Goal: Information Seeking & Learning: Find specific fact

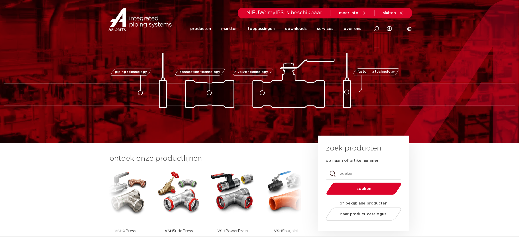
click at [374, 31] on icon at bounding box center [376, 28] width 5 height 5
paste input "0000904"
type input "0000904"
click button "Zoeken" at bounding box center [0, 0] width 0 height 0
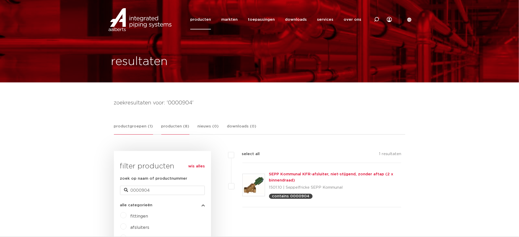
click at [177, 126] on link "producten (8)" at bounding box center [175, 128] width 28 height 11
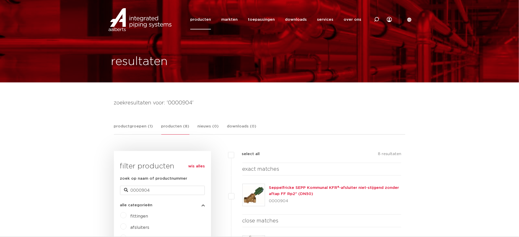
drag, startPoint x: 322, startPoint y: 197, endPoint x: 317, endPoint y: 189, distance: 9.4
click at [298, 189] on div "Seppelfricke SEPP Kommunal KFR®-afsluiter niet-stijgend zonder aftap FF Rp2" (D…" at bounding box center [335, 195] width 132 height 20
click at [321, 190] on div "Seppelfricke SEPP Kommunal KFR®-afsluiter niet-stijgend zonder aftap FF Rp2" (D…" at bounding box center [335, 195] width 132 height 20
drag, startPoint x: 326, startPoint y: 193, endPoint x: 269, endPoint y: 185, distance: 57.9
click at [269, 185] on div "Seppelfricke SEPP Kommunal KFR®-afsluiter niet-stijgend zonder aftap FF Rp2" (D…" at bounding box center [335, 195] width 132 height 20
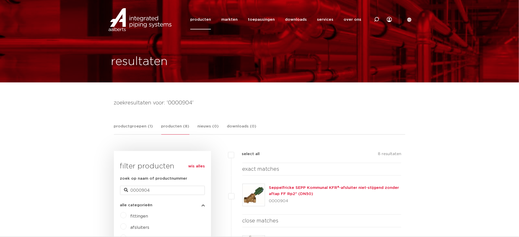
copy link "Seppelfricke SEPP Kommunal KFR®-afsluiter niet-stijgend zonder aftap FF Rp2" (D…"
drag, startPoint x: 372, startPoint y: 18, endPoint x: 379, endPoint y: 18, distance: 6.9
click at [373, 18] on div at bounding box center [376, 19] width 20 height 39
paste input "0000902"
type input "0000902"
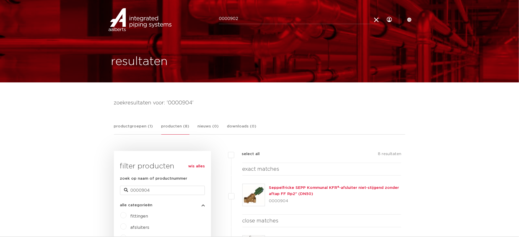
click button "Zoeken" at bounding box center [0, 0] width 0 height 0
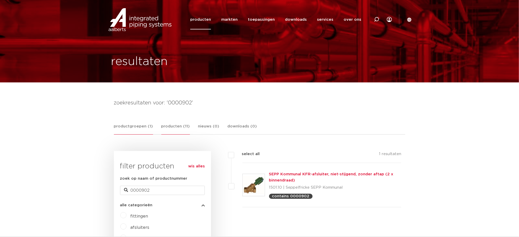
click at [171, 123] on link "producten (11)" at bounding box center [175, 128] width 29 height 11
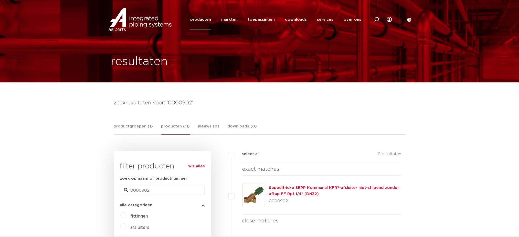
drag, startPoint x: 347, startPoint y: 195, endPoint x: 267, endPoint y: 183, distance: 81.4
click at [267, 183] on div "Seppelfricke SEPP Kommunal KFR®-afsluiter niet-stijgend zonder aftap FF Rp1 1/4…" at bounding box center [322, 195] width 159 height 39
copy div "Seppelfricke SEPP Kommunal KFR®-afsluiter niet-stijgend zonder aftap FF Rp1 1/4…"
click at [377, 20] on icon at bounding box center [376, 19] width 5 height 5
paste input "0000904"
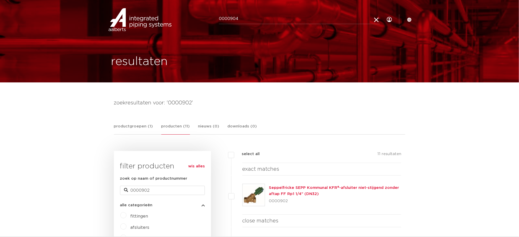
type input "0000904"
click button "Zoeken" at bounding box center [0, 0] width 0 height 0
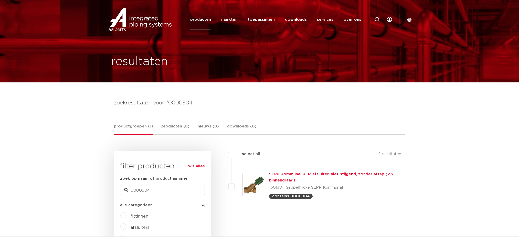
click at [174, 126] on link "producten (8)" at bounding box center [175, 128] width 28 height 11
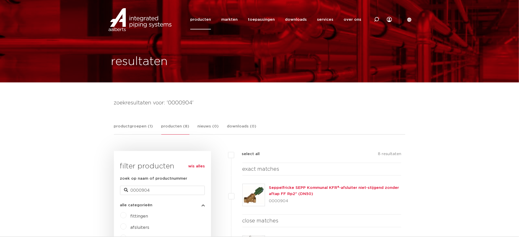
drag, startPoint x: 323, startPoint y: 197, endPoint x: 359, endPoint y: 210, distance: 38.1
click at [292, 187] on div "Seppelfricke SEPP Kommunal KFR®-afsluiter niet-stijgend zonder aftap FF Rp2" (D…" at bounding box center [335, 195] width 132 height 20
click at [335, 196] on div "Seppelfricke SEPP Kommunal KFR®-afsluiter niet-stijgend zonder aftap FF Rp2" (D…" at bounding box center [335, 195] width 132 height 20
click at [325, 194] on div "Seppelfricke SEPP Kommunal KFR®-afsluiter niet-stijgend zonder aftap FF Rp2" (D…" at bounding box center [335, 195] width 132 height 20
click at [320, 194] on div "Seppelfricke SEPP Kommunal KFR®-afsluiter niet-stijgend zonder aftap FF Rp2" (D…" at bounding box center [335, 195] width 132 height 20
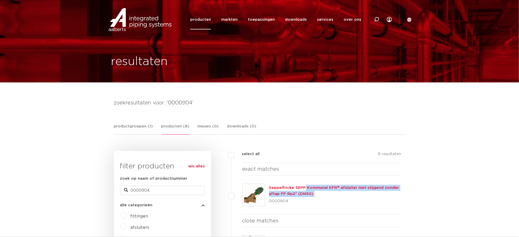
drag, startPoint x: 320, startPoint y: 194, endPoint x: 275, endPoint y: 184, distance: 46.6
click at [275, 184] on div "Seppelfricke SEPP Kommunal KFR®-afsluiter niet-stijgend zonder aftap FF Rp2" (D…" at bounding box center [322, 195] width 159 height 39
click at [380, 22] on div at bounding box center [376, 19] width 20 height 39
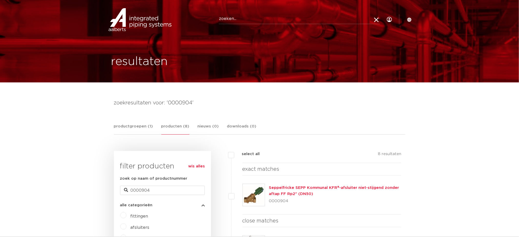
paste input "0000829"
type input "0000829"
click button "Zoeken" at bounding box center [0, 0] width 0 height 0
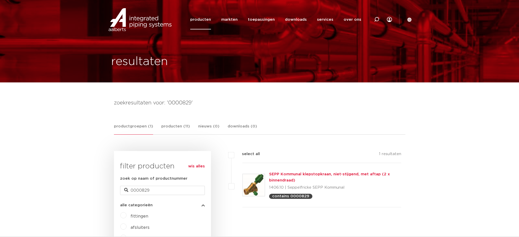
click at [166, 131] on link "producten (11)" at bounding box center [175, 128] width 29 height 11
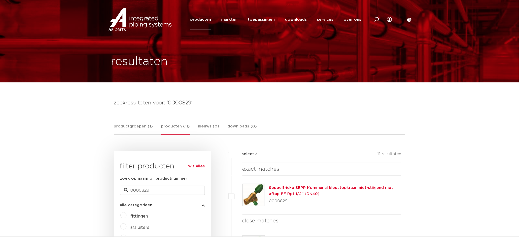
drag, startPoint x: 324, startPoint y: 197, endPoint x: 269, endPoint y: 183, distance: 56.5
click at [269, 183] on div "Seppelfricke SEPP Kommunal klepstopkraan niet-stijgend met aftap FF Rp1 1/2" (D…" at bounding box center [322, 195] width 159 height 39
copy link "Seppelfricke SEPP Kommunal klepstopkraan niet-stijgend met aftap FF Rp1 1/2" (D…"
click at [374, 20] on icon at bounding box center [376, 19] width 5 height 5
paste input "0000828"
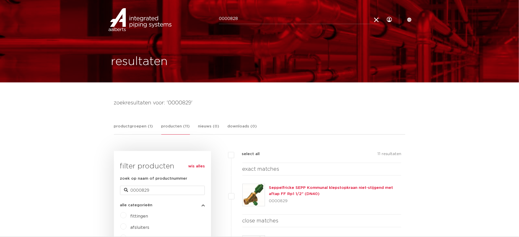
type input "0000828"
click button "Zoeken" at bounding box center [0, 0] width 0 height 0
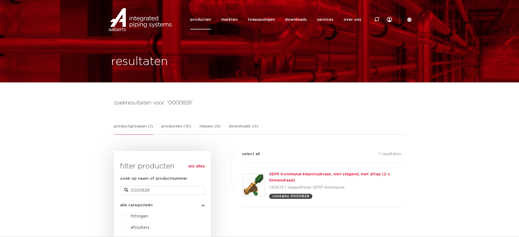
click at [180, 124] on link "producten (10)" at bounding box center [176, 128] width 30 height 11
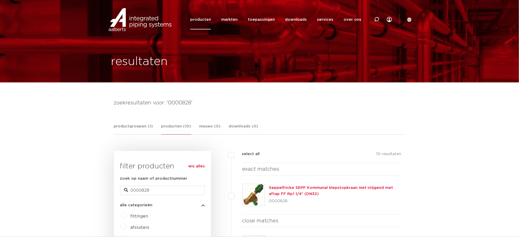
drag, startPoint x: 325, startPoint y: 193, endPoint x: 268, endPoint y: 185, distance: 57.9
click at [268, 185] on div "Seppelfricke SEPP Kommunal klepstopkraan niet-stijgend met aftap FF Rp1 1/4" (D…" at bounding box center [322, 195] width 159 height 39
copy link "Seppelfricke SEPP Kommunal klepstopkraan niet-stijgend met aftap FF Rp1 1/4" (D…"
click at [377, 20] on icon at bounding box center [376, 19] width 5 height 5
paste input "0495220"
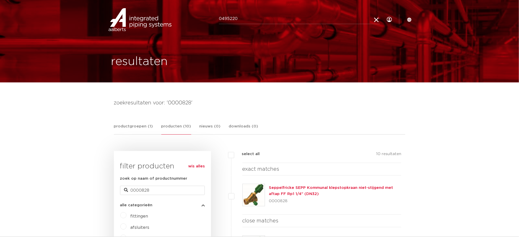
type input "0495220"
click button "Zoeken" at bounding box center [0, 0] width 0 height 0
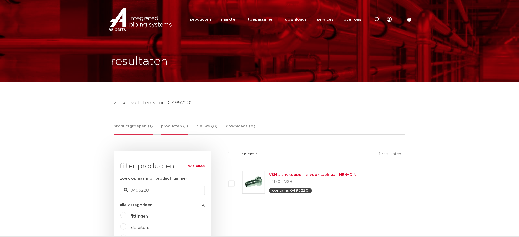
click at [170, 127] on link "producten (1)" at bounding box center [174, 128] width 27 height 11
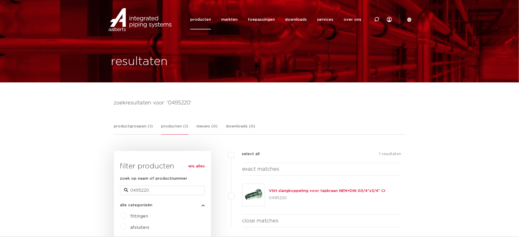
drag, startPoint x: 377, startPoint y: 186, endPoint x: 264, endPoint y: 186, distance: 113.2
copy div "VSH slangkoppeling voor tapkraan NEN+DIN G3/4"x3/4" Cr"
click at [373, 21] on div at bounding box center [376, 19] width 20 height 39
paste input "0609873"
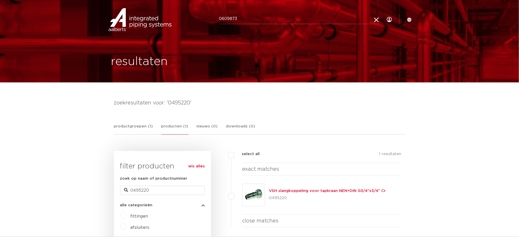
type input "0609873"
click button "Zoeken" at bounding box center [0, 0] width 0 height 0
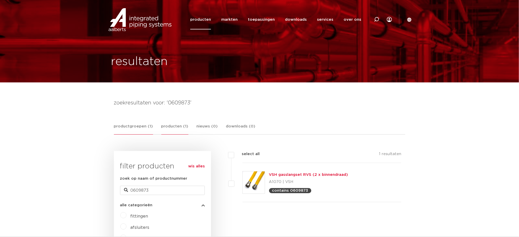
click at [184, 131] on link "producten (1)" at bounding box center [174, 128] width 27 height 11
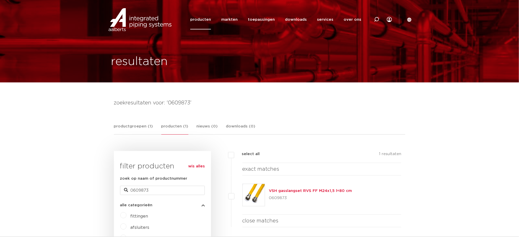
drag, startPoint x: 365, startPoint y: 190, endPoint x: 269, endPoint y: 184, distance: 96.5
click at [269, 184] on div "VSH gasslangset RVS FF M24x1,5 l=80 cm 0609873" at bounding box center [322, 195] width 159 height 39
copy link "VSH gasslangset RVS FF M24x1,5 l=80 cm"
click at [374, 17] on icon at bounding box center [376, 19] width 5 height 5
paste input "0604340"
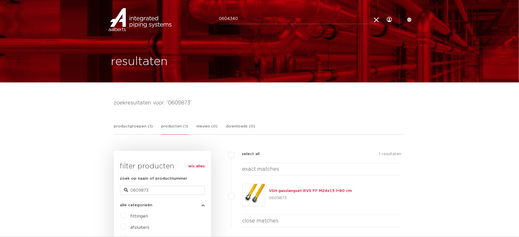
type input "0604340"
click button "Zoeken" at bounding box center [0, 0] width 0 height 0
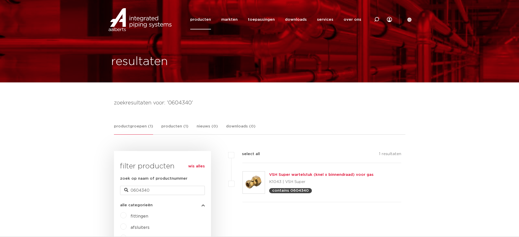
click at [175, 129] on link "producten (1)" at bounding box center [174, 128] width 27 height 11
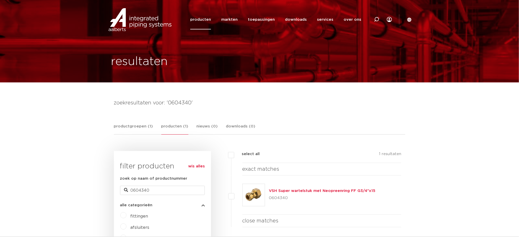
drag, startPoint x: 386, startPoint y: 189, endPoint x: 269, endPoint y: 187, distance: 117.8
click at [269, 187] on div "VSH Super wartelstuk met Neopreenring FF G3/4"x15 0604340" at bounding box center [322, 195] width 159 height 39
copy link "VSH Super wartelstuk met Neopreenring FF G3/4"x15"
click at [378, 13] on div at bounding box center [376, 19] width 5 height 39
paste input "504768"
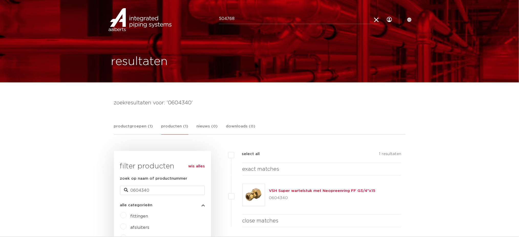
type input "504768"
click button "Zoeken" at bounding box center [0, 0] width 0 height 0
click at [172, 130] on link "producten (1)" at bounding box center [176, 128] width 27 height 11
drag, startPoint x: 404, startPoint y: 186, endPoint x: 261, endPoint y: 195, distance: 142.7
click at [261, 195] on div "filters geen resultaten wis alles filters select all 1 resultaten exact matches…" at bounding box center [308, 220] width 194 height 138
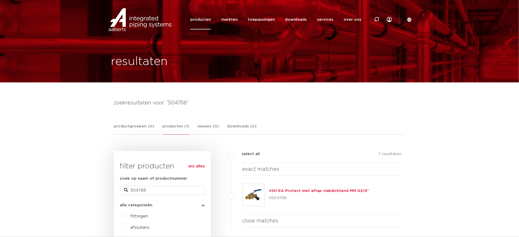
copy div "VSH EA Protect met aftap vlakdichtend MM G3/4""
click at [373, 20] on div at bounding box center [376, 19] width 20 height 39
paste input "504768"
type input "504768"
click button "Zoeken" at bounding box center [0, 0] width 0 height 0
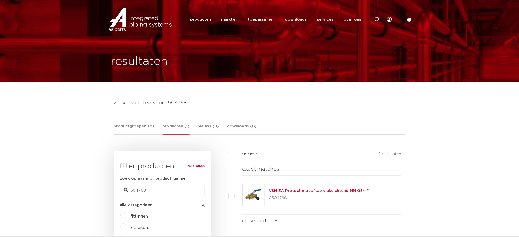
drag, startPoint x: 374, startPoint y: 188, endPoint x: 269, endPoint y: 186, distance: 105.0
click at [269, 186] on div "VSH EA Protect met aftap vlakdichtend MM G3/4" 0504768" at bounding box center [322, 195] width 159 height 39
copy link "VSH EA Protect met aftap vlakdichtend MM G3/4""
click at [380, 20] on div at bounding box center [376, 19] width 20 height 39
click at [378, 20] on icon at bounding box center [376, 20] width 7 height 7
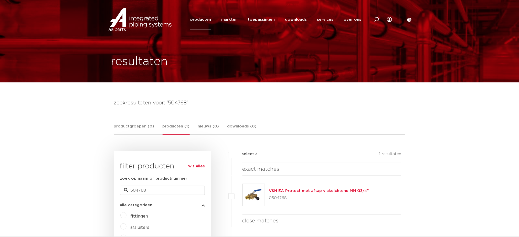
click at [373, 19] on div at bounding box center [376, 19] width 20 height 39
click at [316, 18] on input "Zoeken" at bounding box center [299, 19] width 161 height 10
paste input "242026"
type input "242026"
click button "Zoeken" at bounding box center [0, 0] width 0 height 0
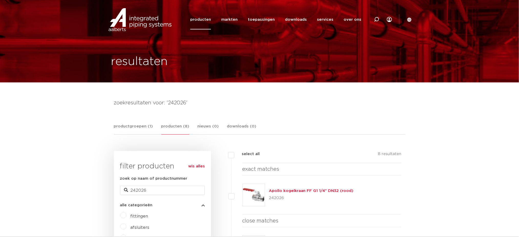
drag, startPoint x: 363, startPoint y: 190, endPoint x: 269, endPoint y: 186, distance: 94.0
click at [269, 186] on div "Apollo kogelkraan FF G1 1/4" DN32 (rood) 242026" at bounding box center [322, 195] width 159 height 39
copy link "Apollo kogelkraan FF G1 1/4" DN32 (rood)"
click at [376, 16] on div at bounding box center [376, 19] width 5 height 39
paste input "242029"
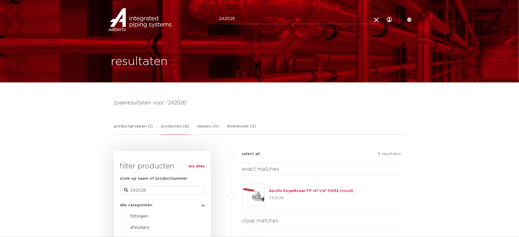
type input "242029"
click button "Zoeken" at bounding box center [0, 0] width 0 height 0
drag, startPoint x: 358, startPoint y: 187, endPoint x: 271, endPoint y: 187, distance: 87.3
click at [271, 187] on div "Apollo kogelkraan FF G2 1/2" DN65 (rood) 242029" at bounding box center [322, 195] width 159 height 39
copy link "Apollo kogelkraan FF G2 1/2" DN65 (rood)"
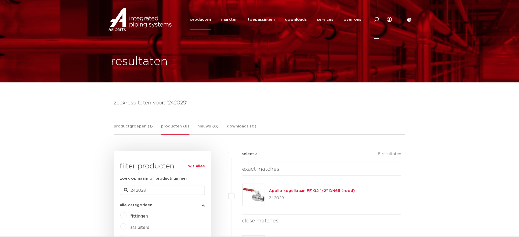
click at [375, 19] on icon at bounding box center [377, 19] width 6 height 6
paste input "0500665"
type input "0500665"
click button "Zoeken" at bounding box center [0, 0] width 0 height 0
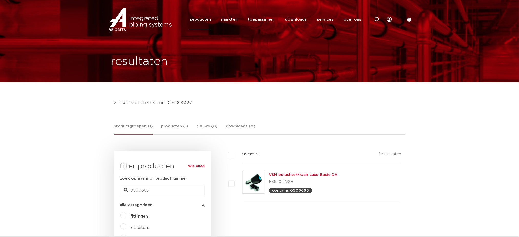
click at [175, 131] on link "producten (1)" at bounding box center [174, 128] width 27 height 11
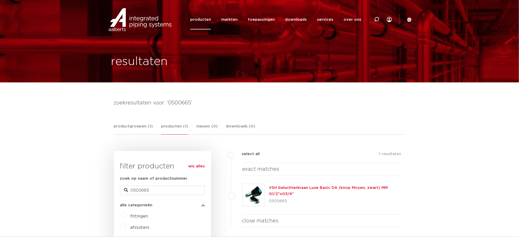
drag, startPoint x: 301, startPoint y: 191, endPoint x: 272, endPoint y: 186, distance: 29.3
click at [272, 186] on div "VSH beluchterkraan Luxe Basic DA (knop Moyen, zwart) MM G1/2"xG3/4" 0500665" at bounding box center [335, 195] width 132 height 20
drag, startPoint x: 298, startPoint y: 195, endPoint x: 269, endPoint y: 189, distance: 29.5
click at [269, 189] on div "VSH beluchterkraan Luxe Basic DA (knop Moyen, zwart) MM G1/2"xG3/4" 0500665" at bounding box center [322, 195] width 159 height 39
copy link "VSH beluchterkraan Luxe Basic DA (knop Moyen, zwart) MM G1/2"xG3/4""
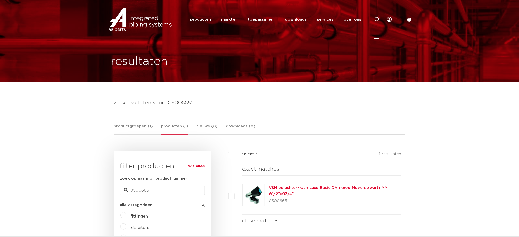
click at [376, 17] on icon at bounding box center [376, 19] width 5 height 5
paste input "0500808"
type input "0500808"
click button "Zoeken" at bounding box center [0, 0] width 0 height 0
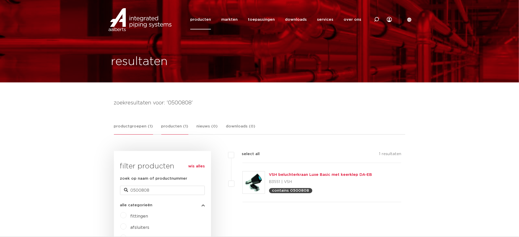
click at [168, 131] on link "producten (1)" at bounding box center [174, 128] width 27 height 11
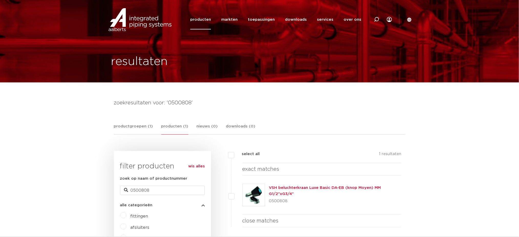
drag, startPoint x: 305, startPoint y: 193, endPoint x: 270, endPoint y: 187, distance: 35.3
click at [270, 187] on div "VSH beluchterkraan Luxe Basic DA-EB (knop Moyen) MM G1/2"xG3/4" 0500808" at bounding box center [335, 195] width 132 height 20
copy link "VSH beluchterkraan Luxe Basic DA-EB (knop Moyen) MM G1/2"xG3/4""
